Goal: Information Seeking & Learning: Learn about a topic

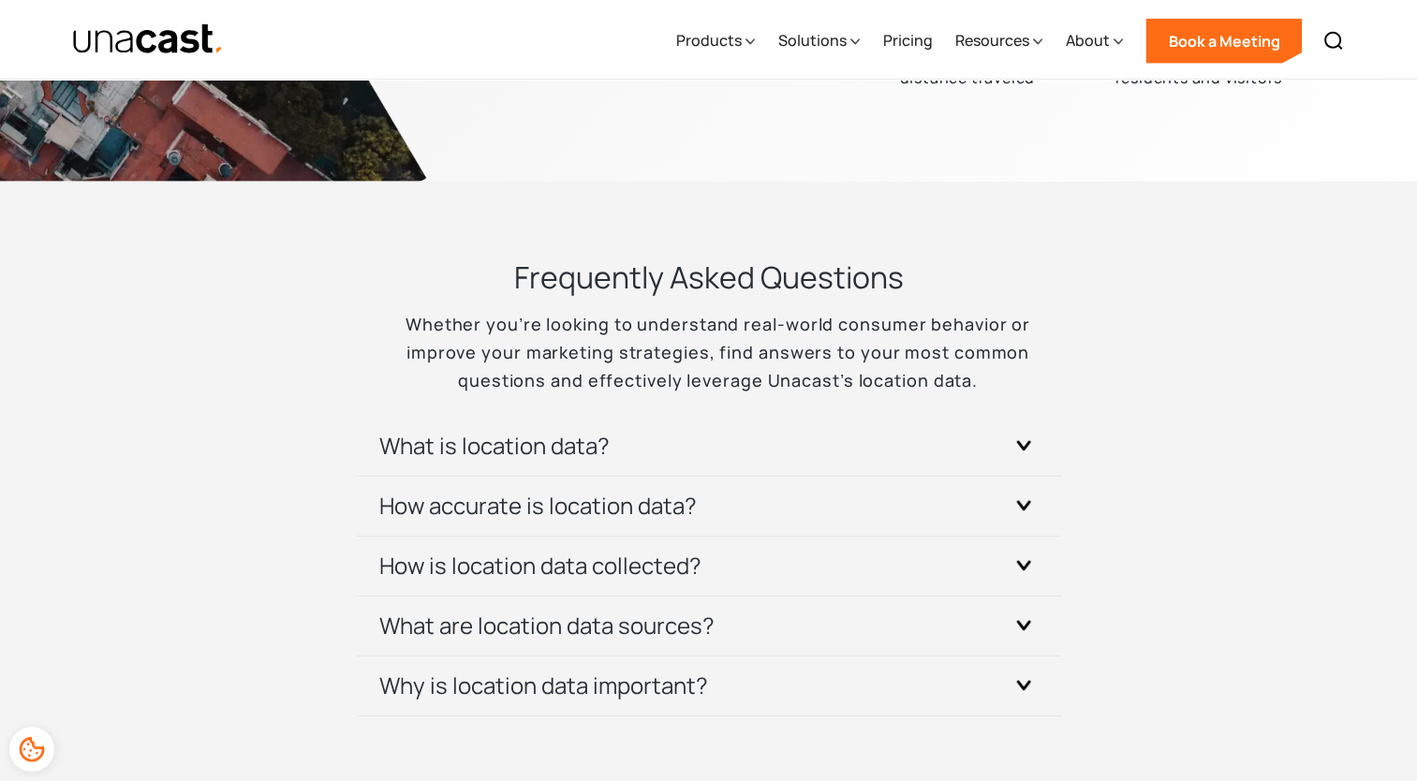
scroll to position [5423, 0]
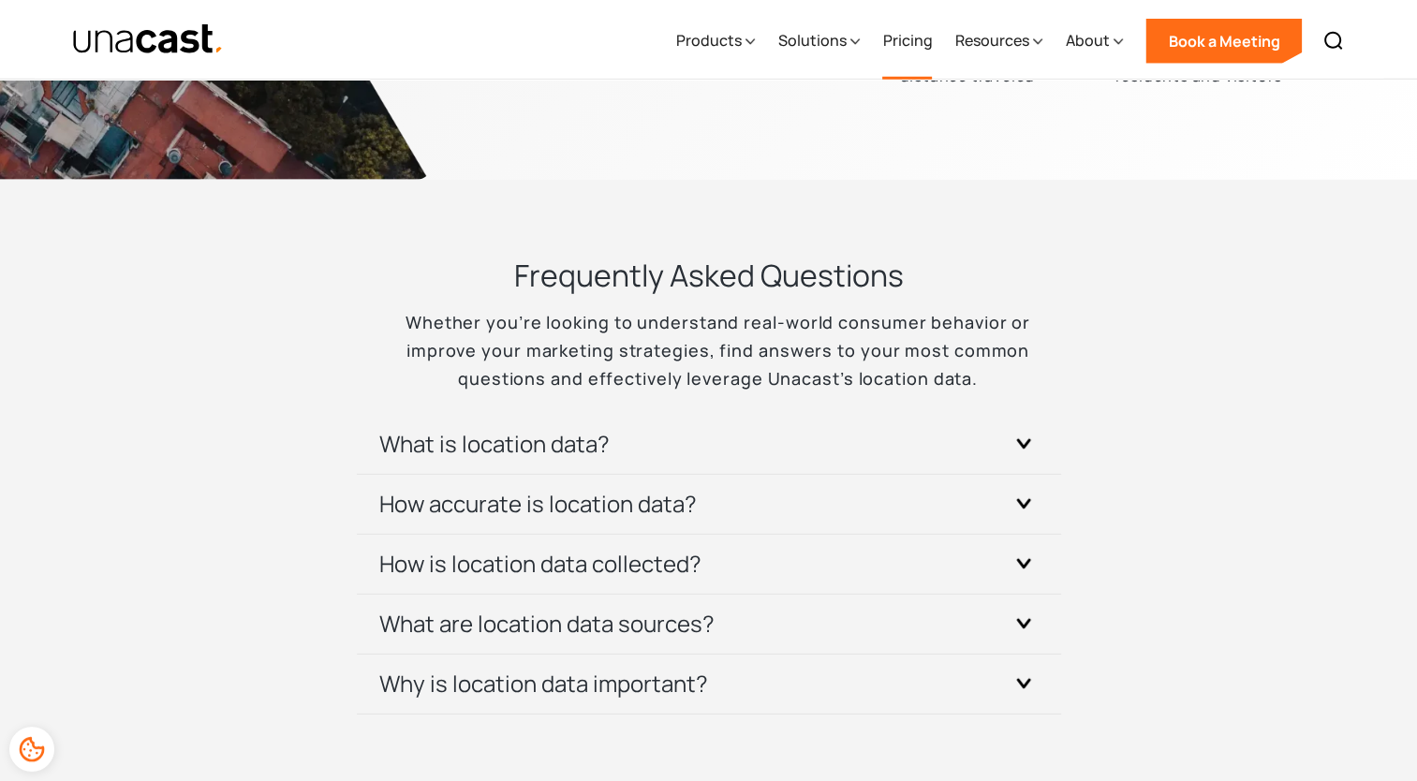
click at [924, 45] on link "Pricing" at bounding box center [907, 41] width 50 height 77
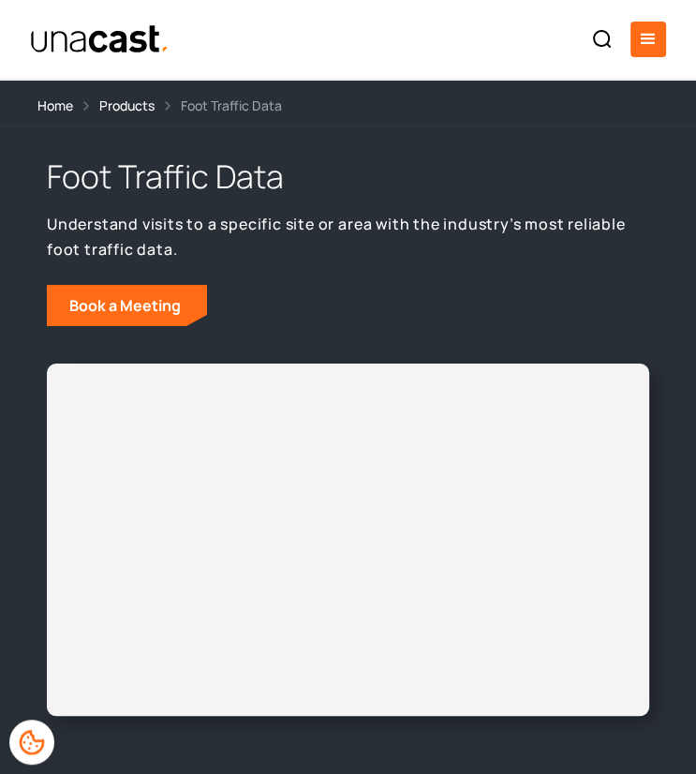
click at [134, 37] on img "home" at bounding box center [100, 39] width 140 height 30
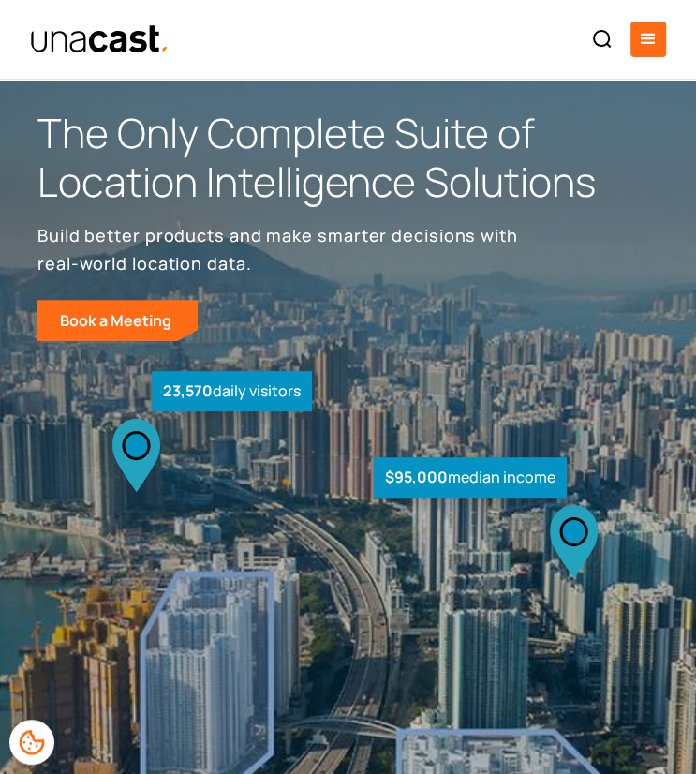
scroll to position [2, 0]
